Goal: Task Accomplishment & Management: Use online tool/utility

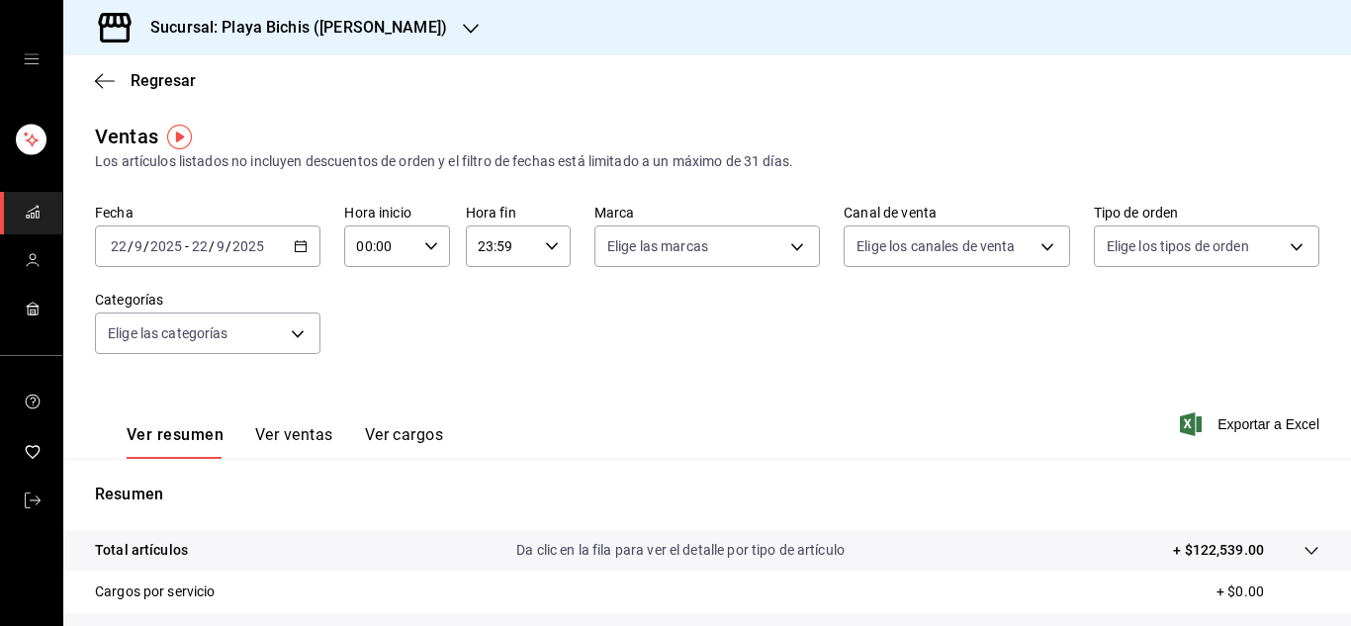
click at [298, 247] on icon "button" at bounding box center [301, 246] width 14 height 14
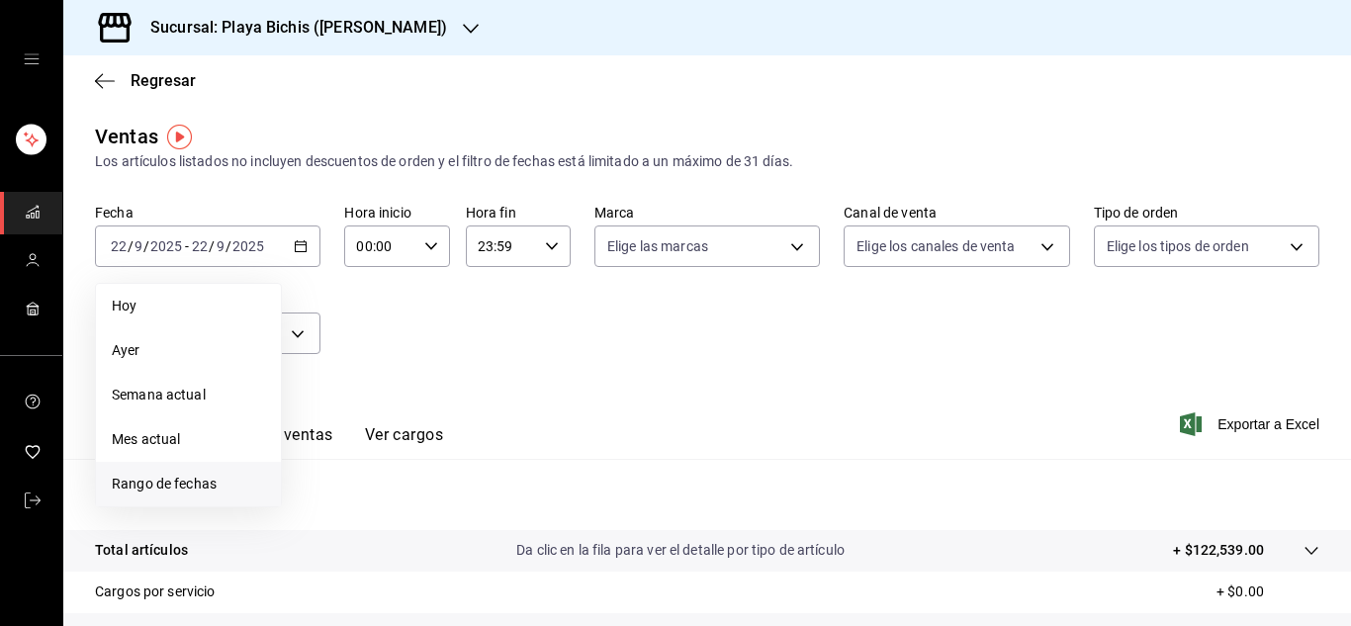
click at [199, 487] on span "Rango de fechas" at bounding box center [188, 484] width 153 height 21
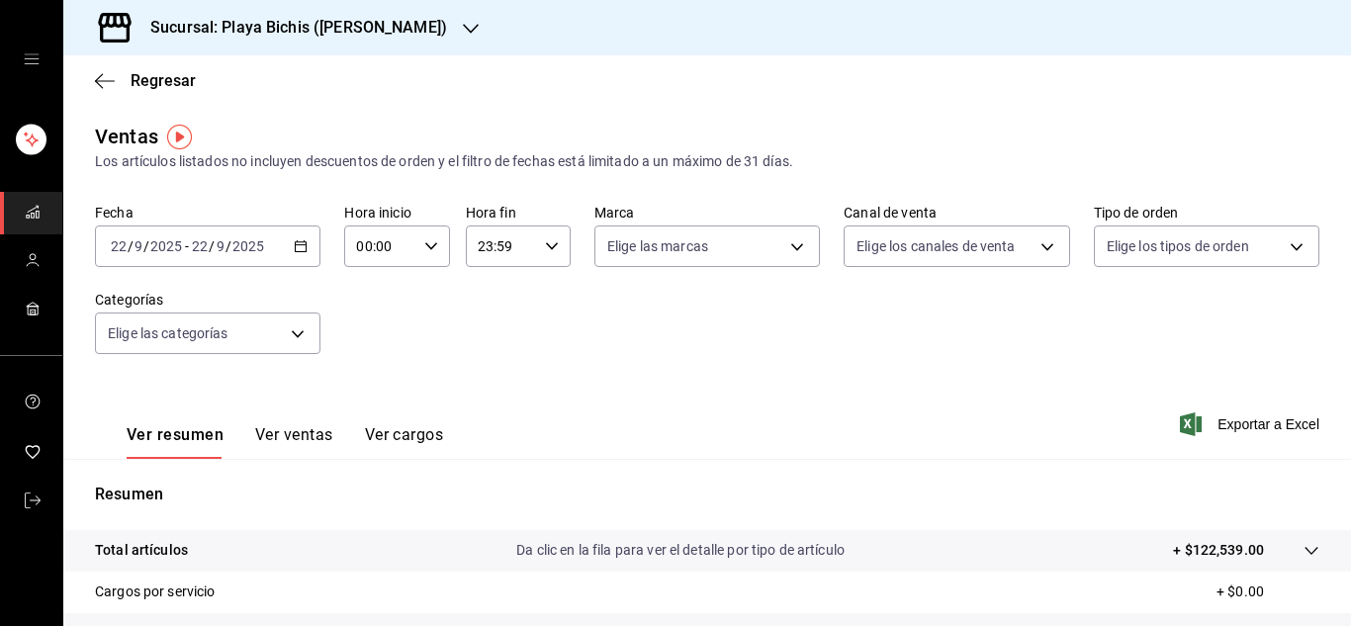
click at [294, 248] on icon "button" at bounding box center [301, 246] width 14 height 14
click at [297, 245] on \(Stroke\) "button" at bounding box center [301, 244] width 11 height 1
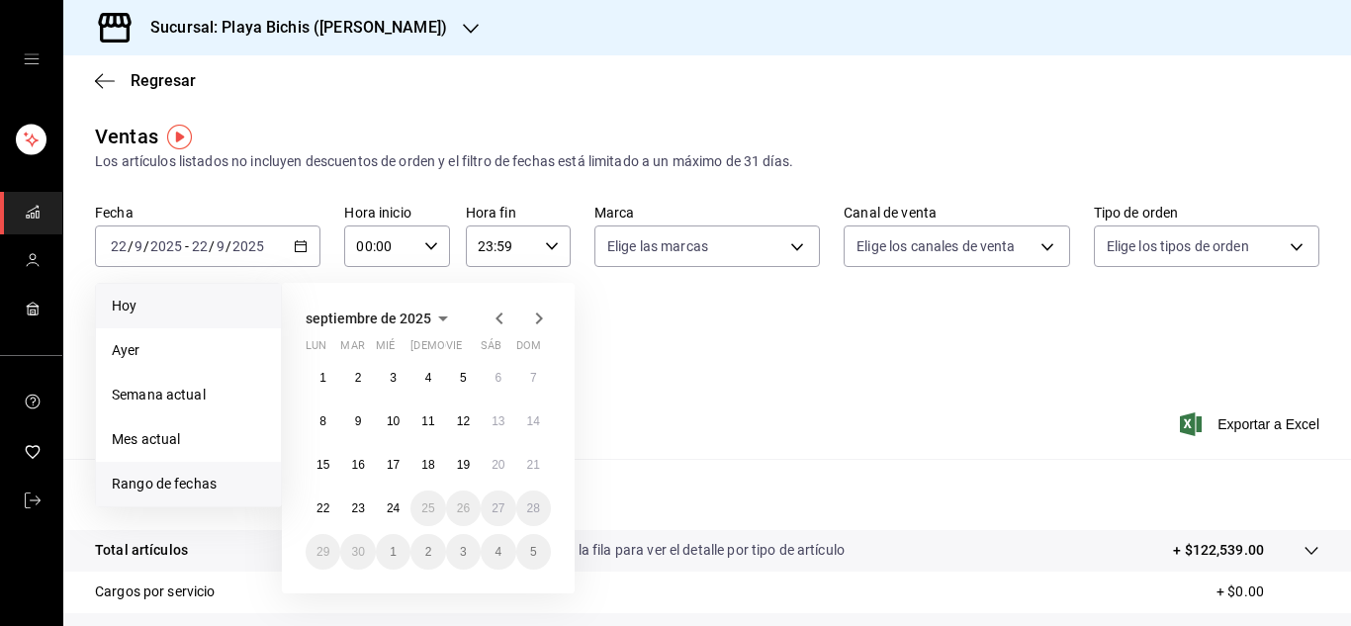
click at [134, 297] on span "Hoy" at bounding box center [188, 306] width 153 height 21
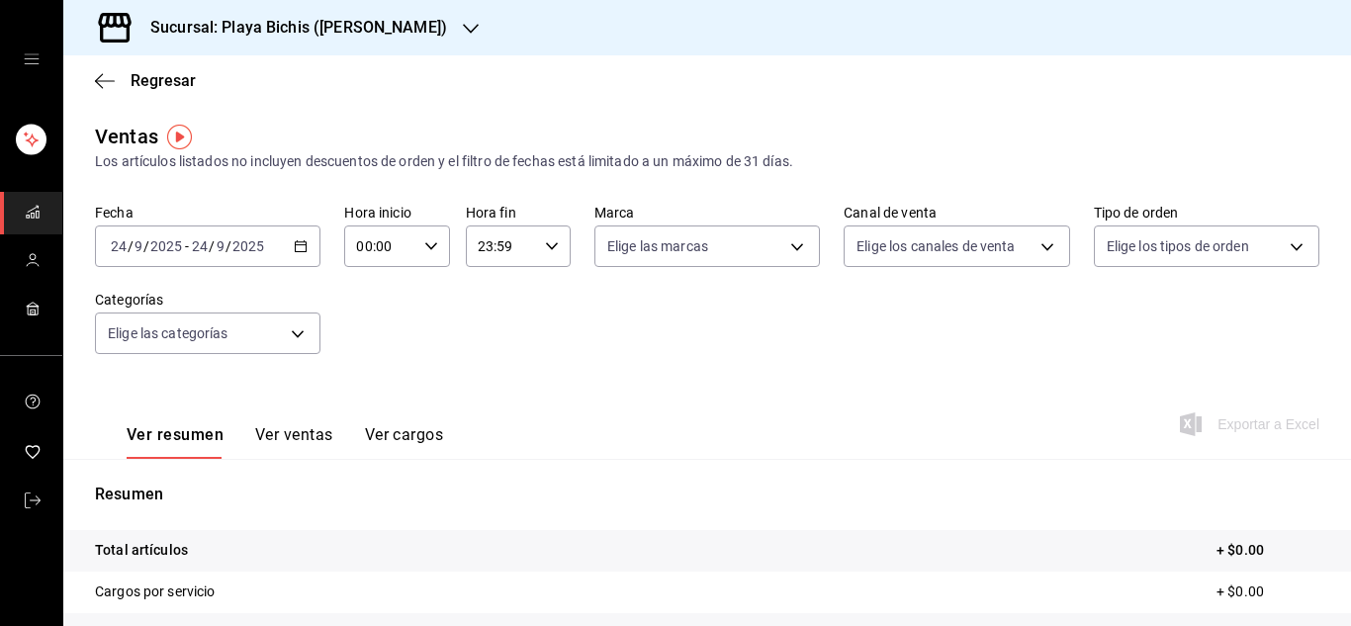
click at [298, 250] on icon "button" at bounding box center [301, 246] width 14 height 14
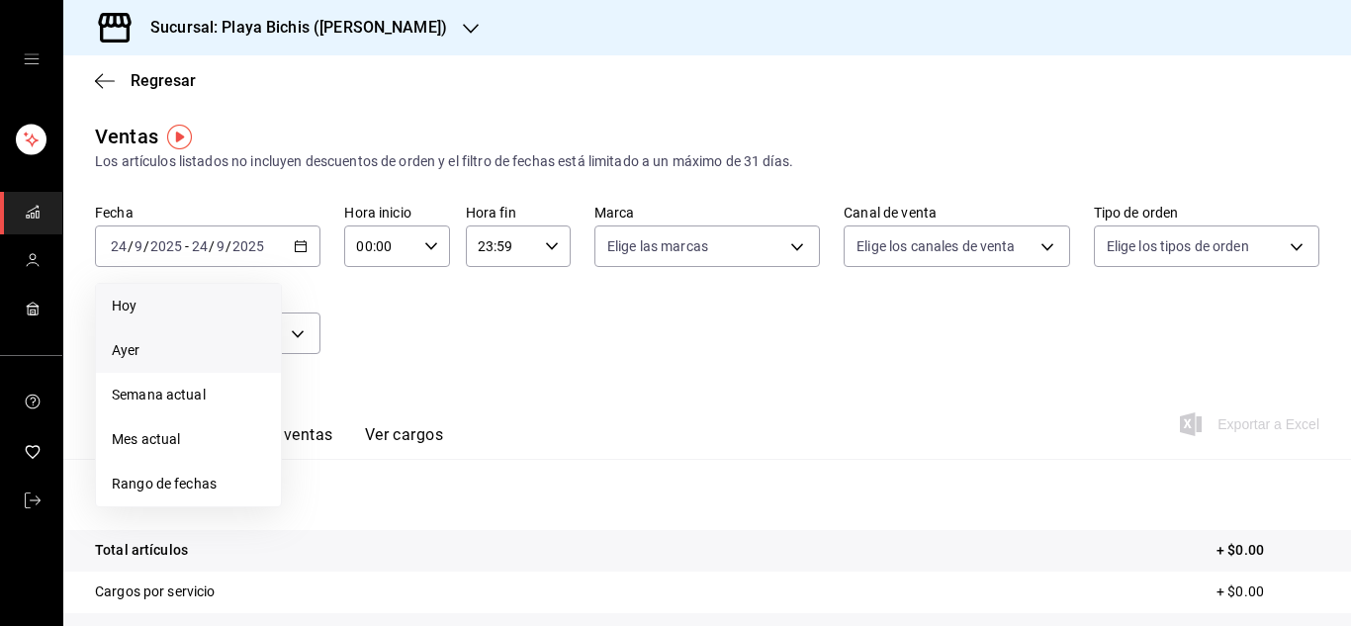
click at [137, 356] on span "Ayer" at bounding box center [188, 350] width 153 height 21
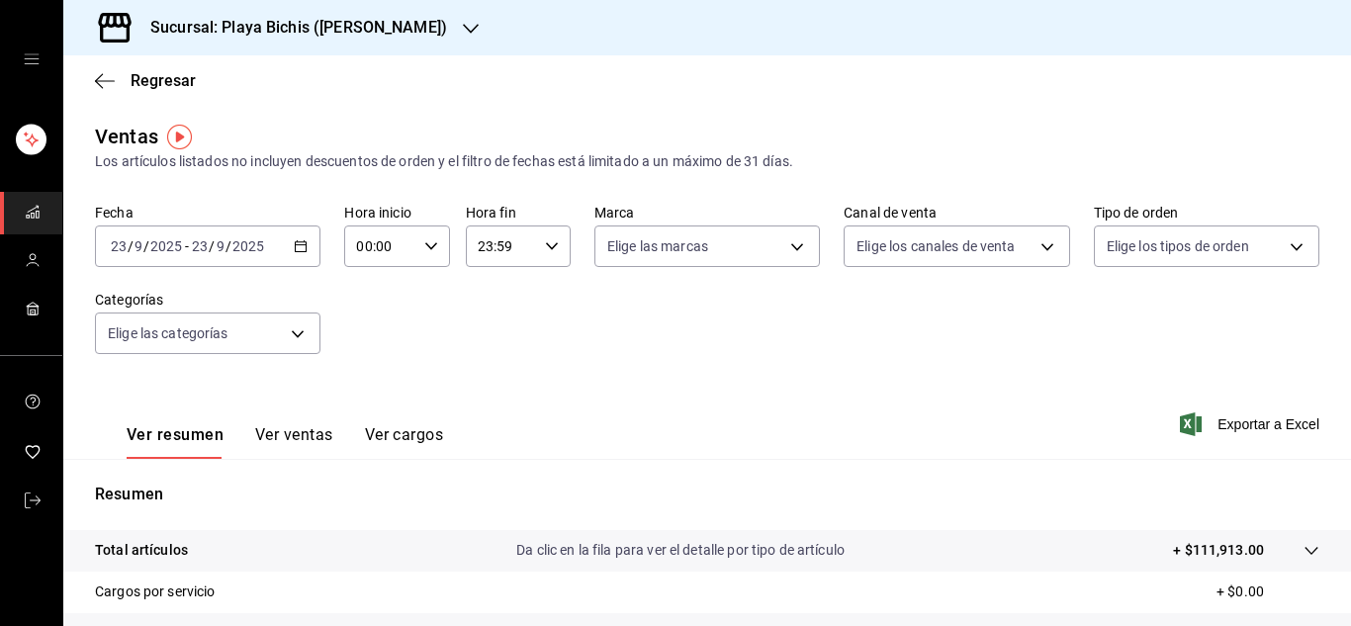
click at [285, 435] on button "Ver ventas" at bounding box center [294, 442] width 78 height 34
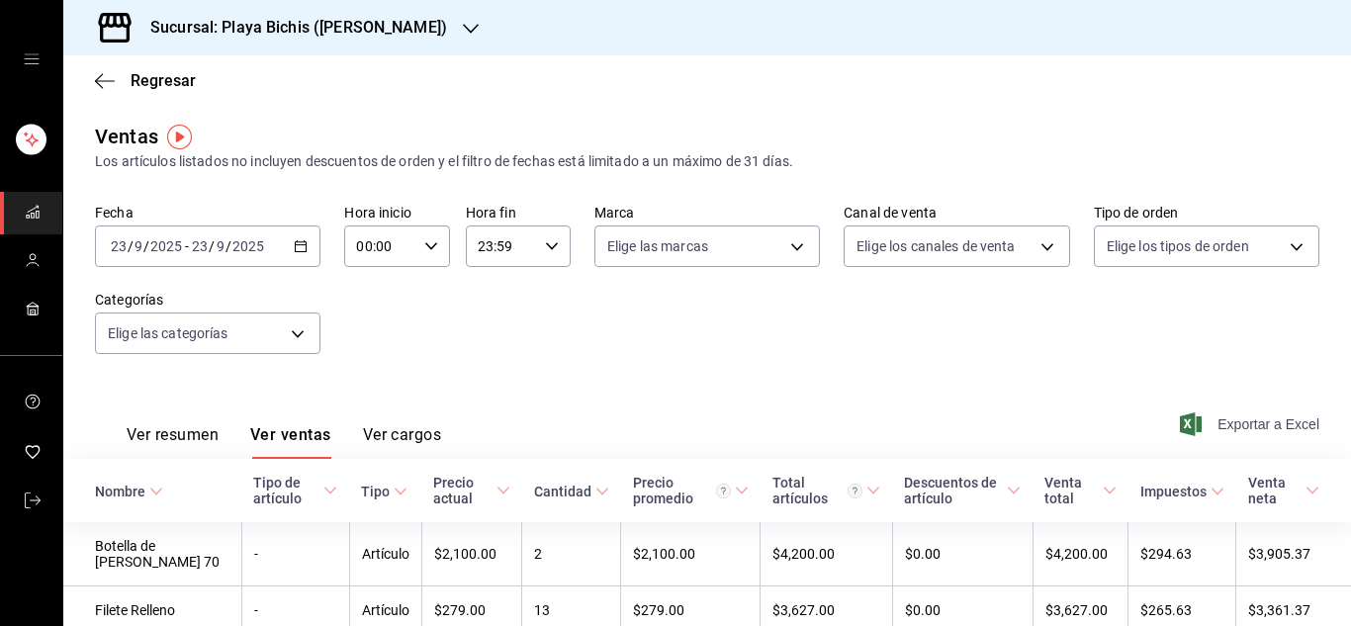
click at [1249, 426] on span "Exportar a Excel" at bounding box center [1251, 424] width 135 height 24
